Goal: Check status: Check status

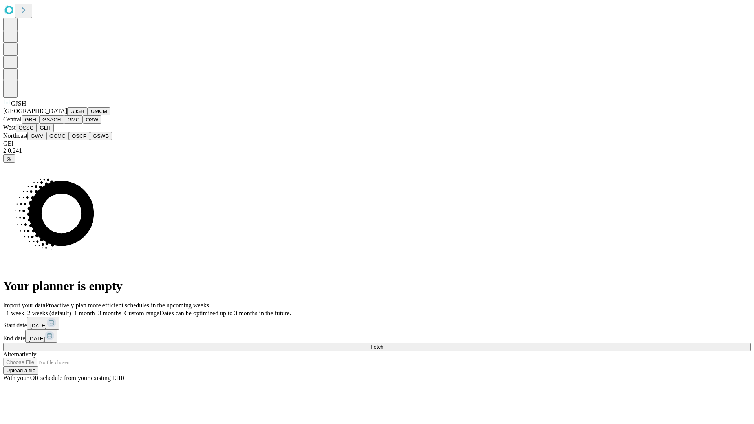
click at [67, 115] on button "GJSH" at bounding box center [77, 111] width 20 height 8
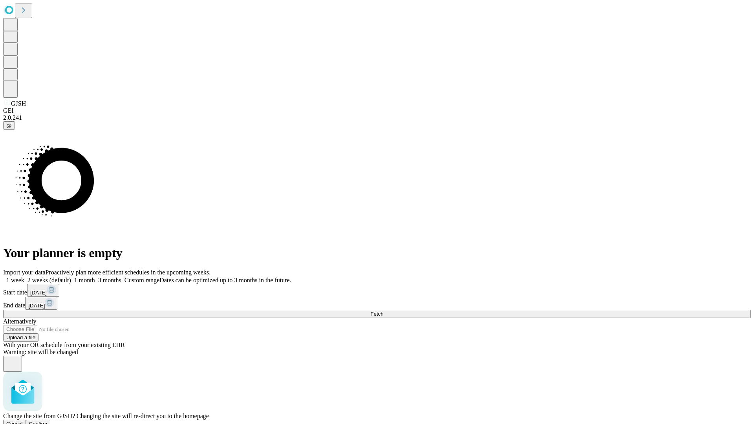
click at [48, 421] on span "Confirm" at bounding box center [38, 424] width 18 height 6
click at [24, 277] on label "1 week" at bounding box center [13, 280] width 21 height 7
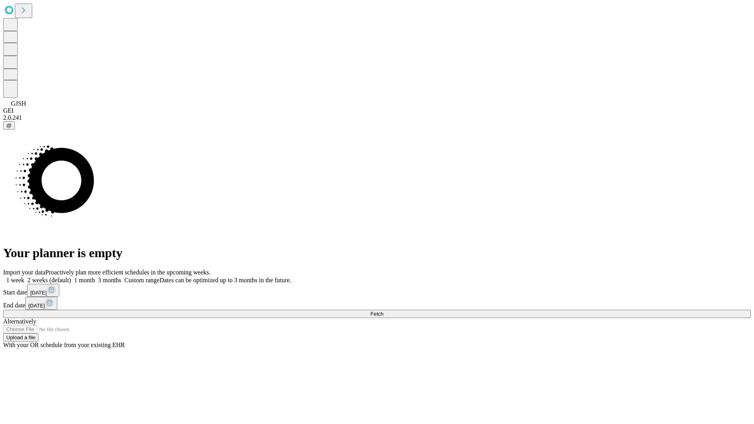
click at [383, 311] on span "Fetch" at bounding box center [376, 314] width 13 height 6
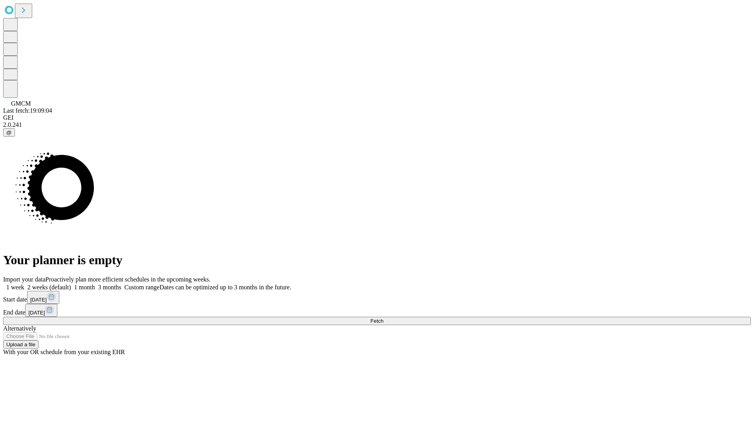
click at [24, 284] on label "1 week" at bounding box center [13, 287] width 21 height 7
click at [383, 318] on span "Fetch" at bounding box center [376, 321] width 13 height 6
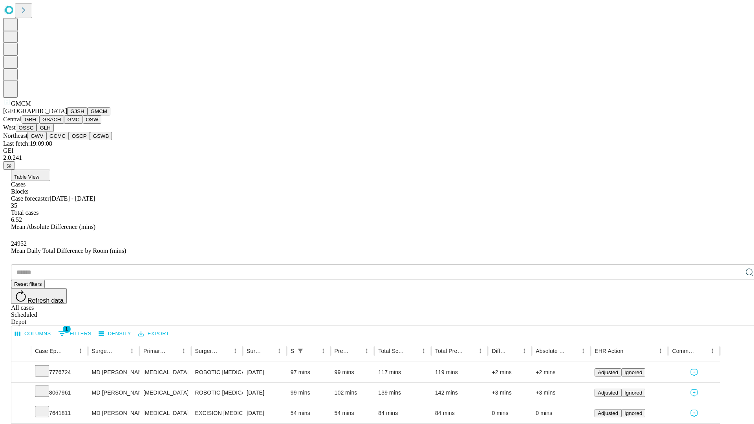
click at [39, 124] on button "GBH" at bounding box center [31, 119] width 18 height 8
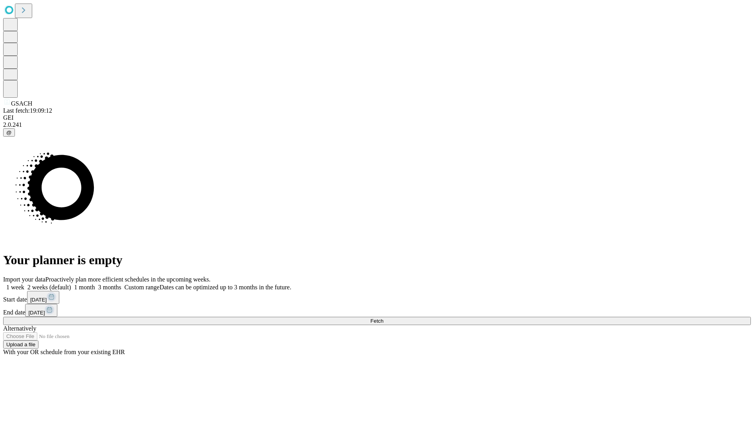
click at [24, 284] on label "1 week" at bounding box center [13, 287] width 21 height 7
click at [383, 318] on span "Fetch" at bounding box center [376, 321] width 13 height 6
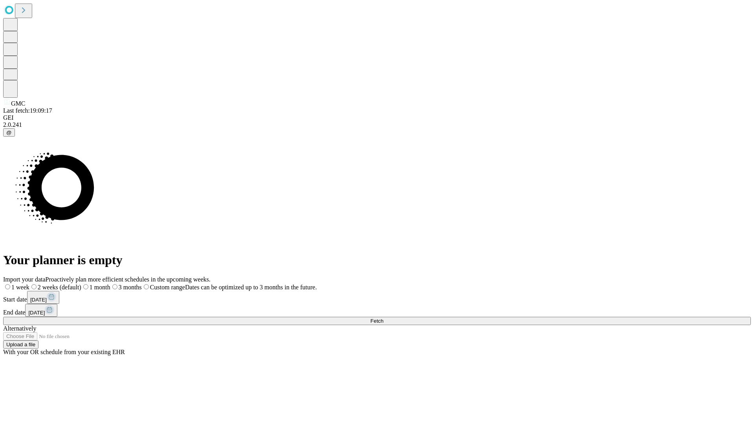
click at [29, 284] on label "1 week" at bounding box center [16, 287] width 26 height 7
click at [383, 318] on span "Fetch" at bounding box center [376, 321] width 13 height 6
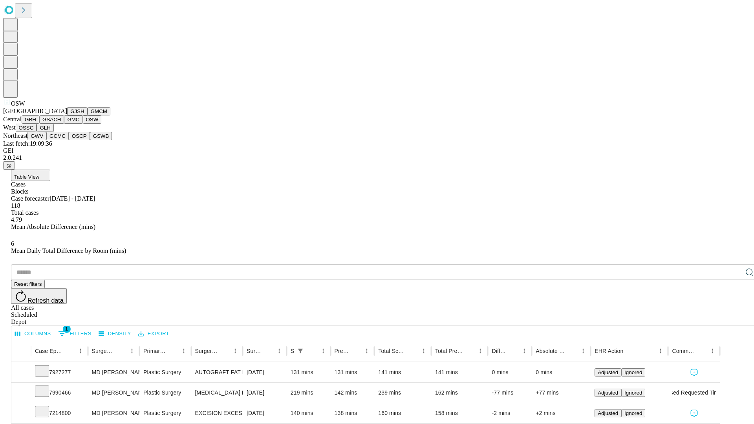
click at [37, 132] on button "OSSC" at bounding box center [26, 128] width 21 height 8
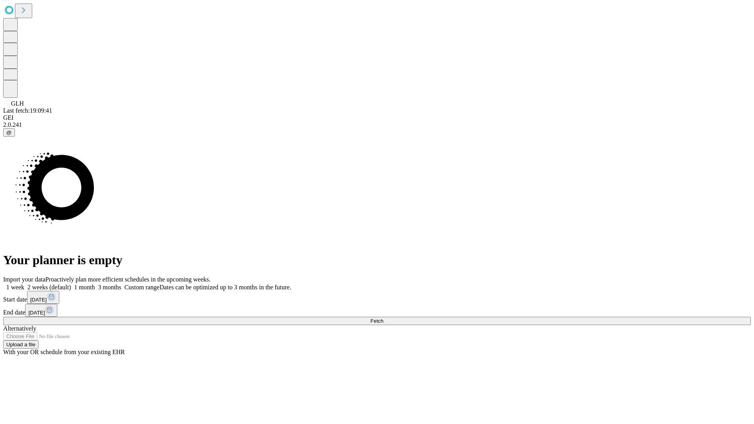
click at [383, 318] on span "Fetch" at bounding box center [376, 321] width 13 height 6
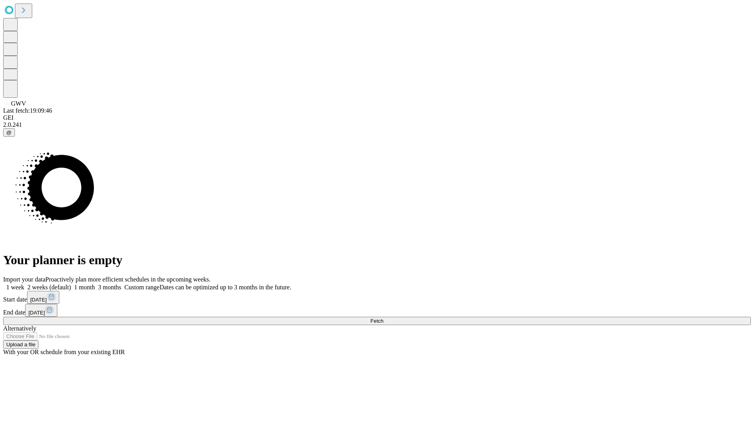
click at [383, 318] on span "Fetch" at bounding box center [376, 321] width 13 height 6
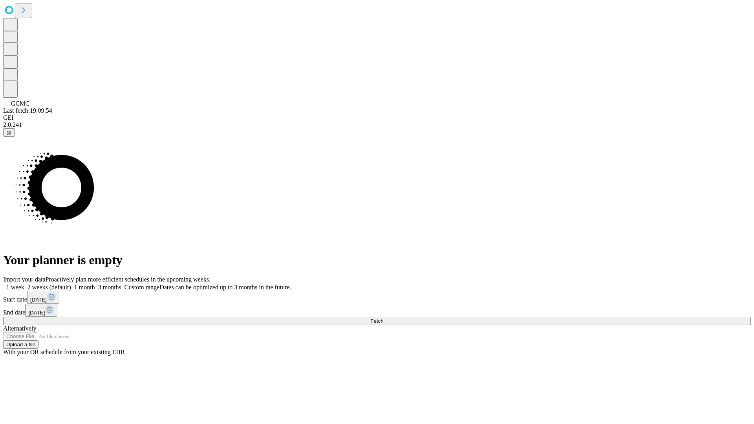
click at [24, 284] on label "1 week" at bounding box center [13, 287] width 21 height 7
click at [383, 318] on span "Fetch" at bounding box center [376, 321] width 13 height 6
